Goal: Task Accomplishment & Management: Manage account settings

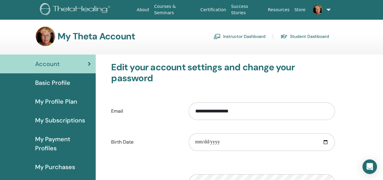
click at [245, 35] on link "Instructor Dashboard" at bounding box center [239, 36] width 52 height 10
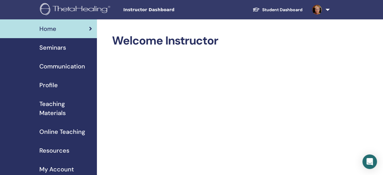
scroll to position [30, 0]
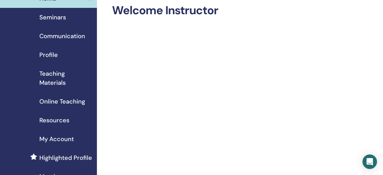
click at [58, 138] on span "My Account" at bounding box center [56, 138] width 35 height 9
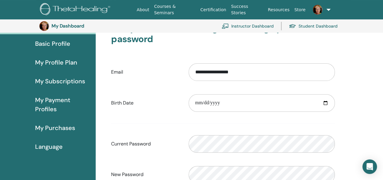
scroll to position [44, 0]
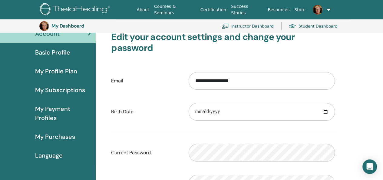
click at [54, 70] on span "My Profile Plan" at bounding box center [56, 71] width 42 height 9
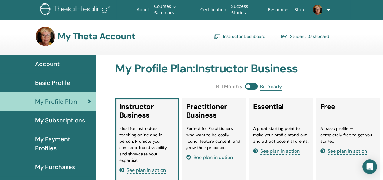
click at [48, 63] on span "Account" at bounding box center [47, 63] width 25 height 9
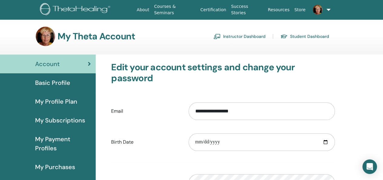
click at [253, 35] on link "Instructor Dashboard" at bounding box center [239, 36] width 52 height 10
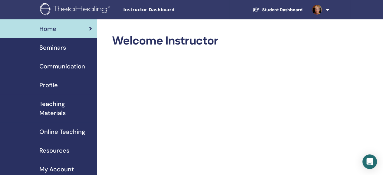
click at [47, 85] on span "Profile" at bounding box center [48, 85] width 18 height 9
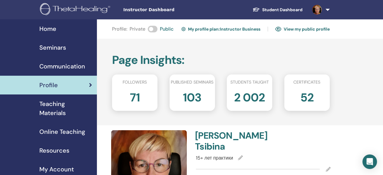
scroll to position [121, 0]
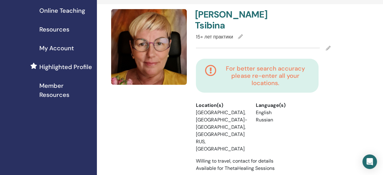
click at [240, 34] on icon at bounding box center [240, 36] width 5 height 5
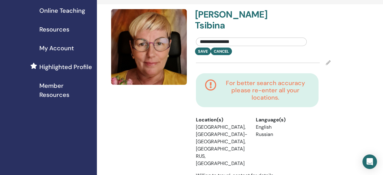
drag, startPoint x: 200, startPoint y: 31, endPoint x: 208, endPoint y: 23, distance: 10.9
click at [200, 38] on input "**********" at bounding box center [251, 42] width 111 height 8
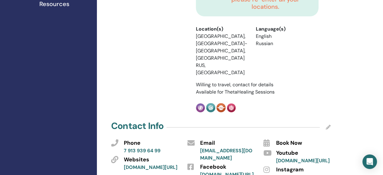
scroll to position [91, 0]
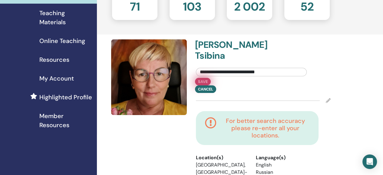
type input "**********"
click at [201, 78] on button "Save" at bounding box center [203, 82] width 16 height 8
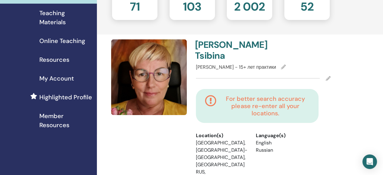
click at [281, 65] on icon at bounding box center [283, 67] width 5 height 5
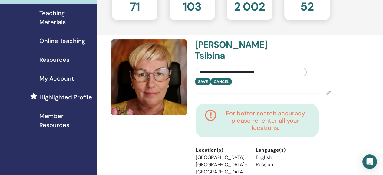
click at [329, 91] on icon at bounding box center [328, 93] width 5 height 5
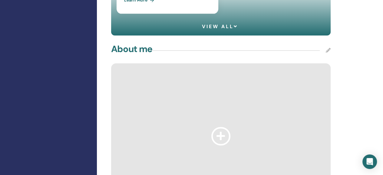
scroll to position [545, 0]
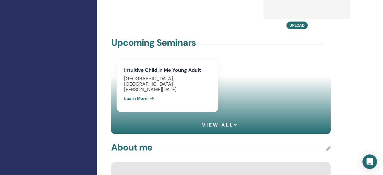
scroll to position [424, 0]
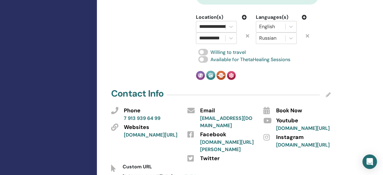
scroll to position [121, 0]
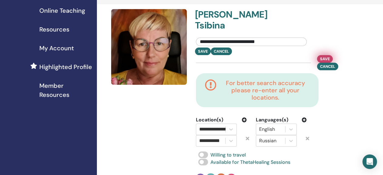
click at [326, 56] on span "Save" at bounding box center [325, 59] width 10 height 6
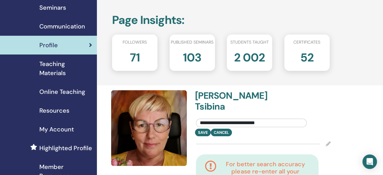
scroll to position [0, 0]
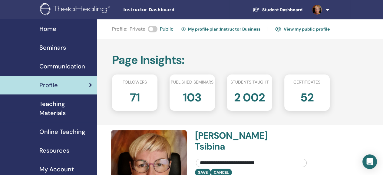
click at [128, 9] on span "Instructor Dashboard" at bounding box center [168, 10] width 91 height 6
click at [46, 27] on span "Home" at bounding box center [47, 28] width 17 height 9
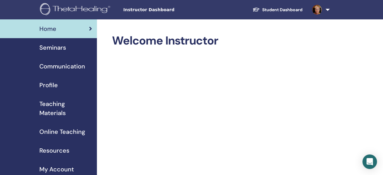
click at [316, 10] on img at bounding box center [317, 10] width 10 height 10
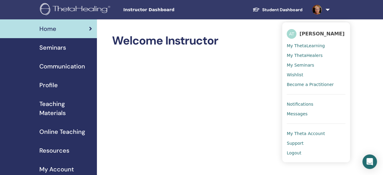
click at [309, 132] on span "My Theta Account" at bounding box center [306, 133] width 38 height 5
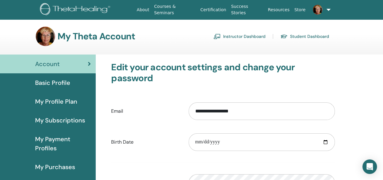
click at [230, 35] on link "Instructor Dashboard" at bounding box center [239, 36] width 52 height 10
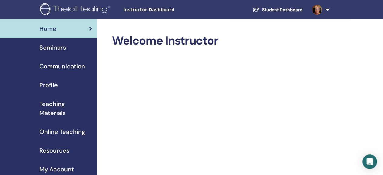
click at [47, 47] on span "Seminars" at bounding box center [52, 47] width 27 height 9
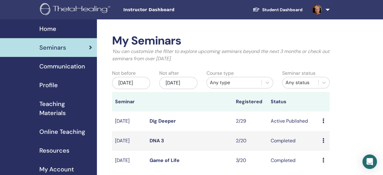
scroll to position [61, 0]
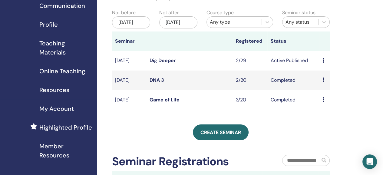
click at [168, 64] on link "Dig Deeper" at bounding box center [163, 60] width 26 height 6
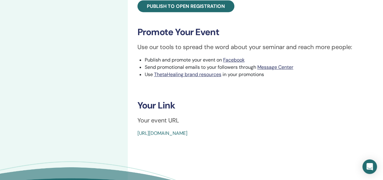
scroll to position [303, 0]
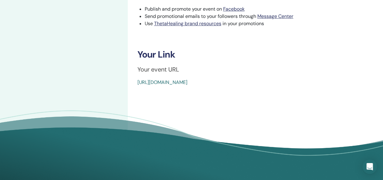
click at [187, 82] on link "[URL][DOMAIN_NAME]" at bounding box center [162, 82] width 50 height 6
